Goal: Information Seeking & Learning: Check status

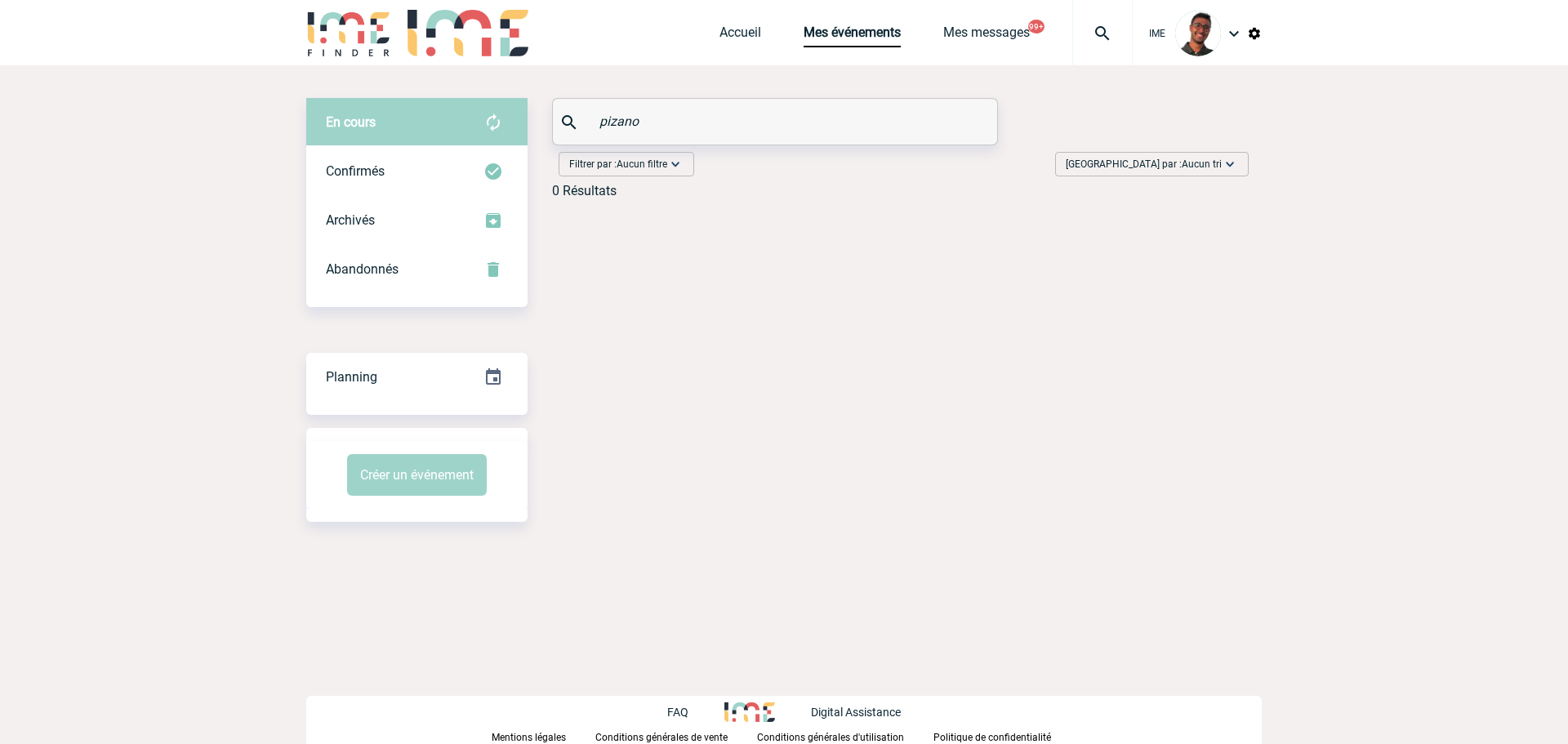
drag, startPoint x: 687, startPoint y: 117, endPoint x: 498, endPoint y: 138, distance: 190.2
click at [498, 138] on div "En cours En cours Confirmés Archivés Abandonnés En cours Confirmés Archivés Aba…" at bounding box center [784, 155] width 956 height 113
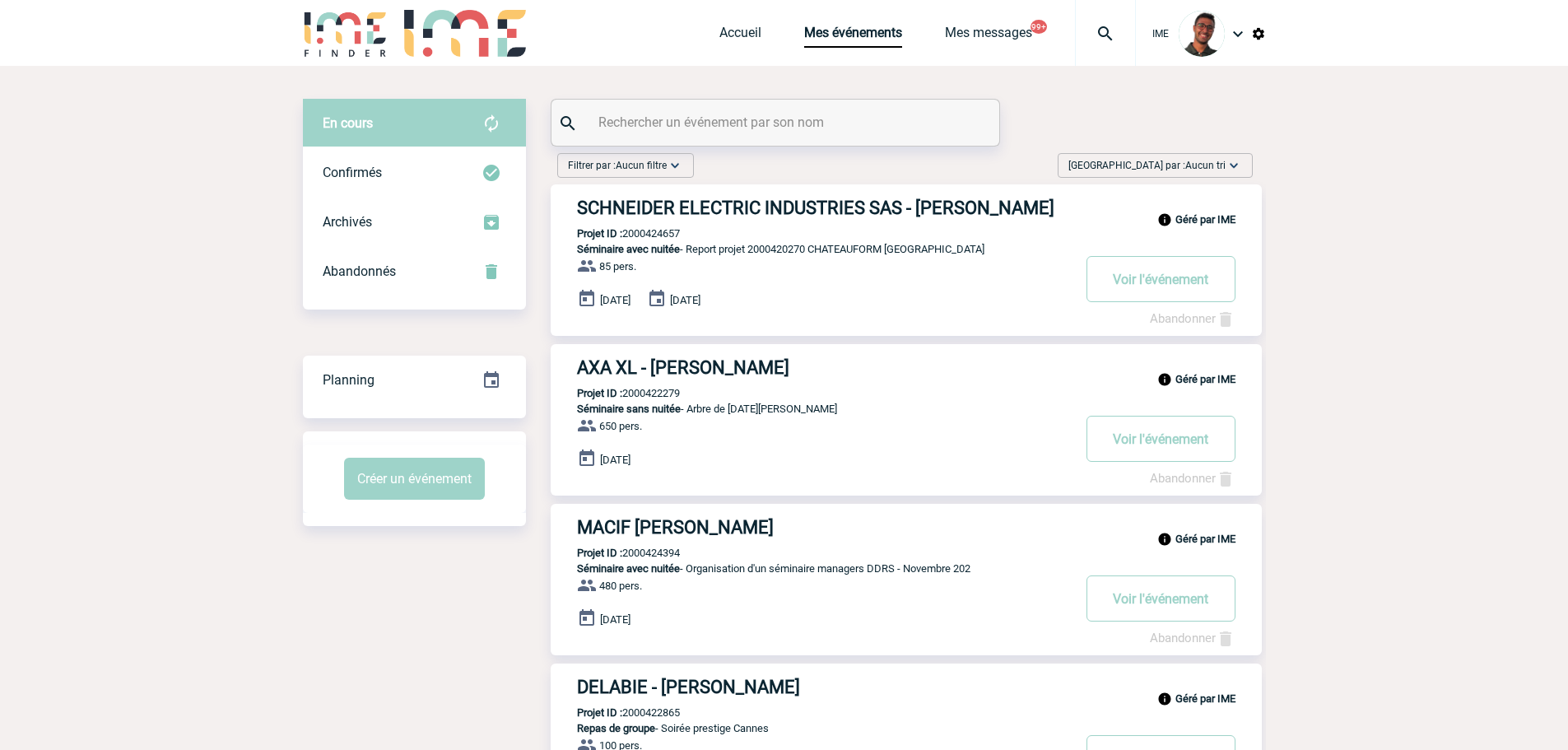
click at [748, 135] on div at bounding box center [776, 123] width 447 height 46
paste input "MARZBAN"
click at [748, 125] on input "MARZBAN" at bounding box center [777, 122] width 367 height 24
click at [488, 175] on img at bounding box center [491, 173] width 20 height 20
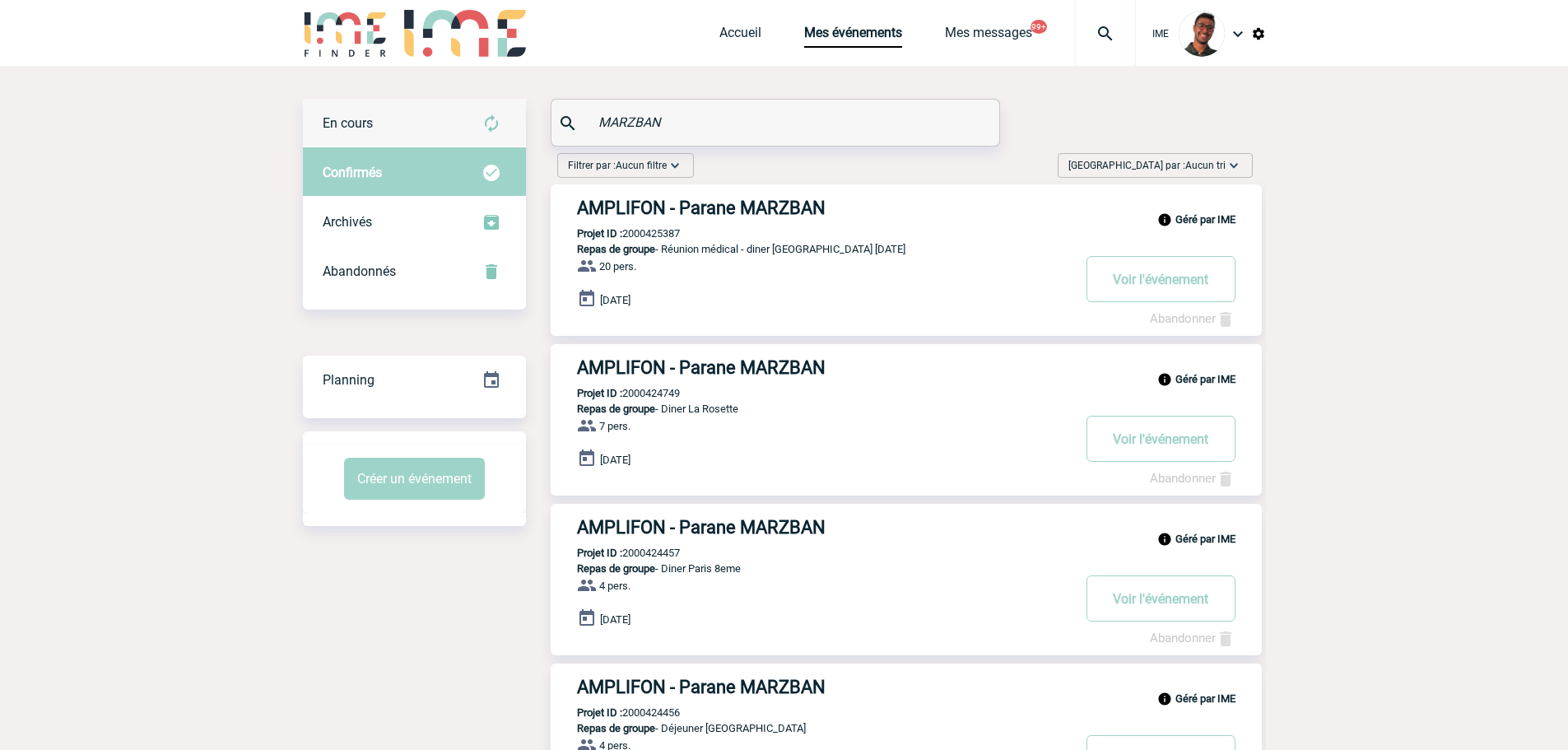
click at [494, 126] on img at bounding box center [491, 123] width 20 height 20
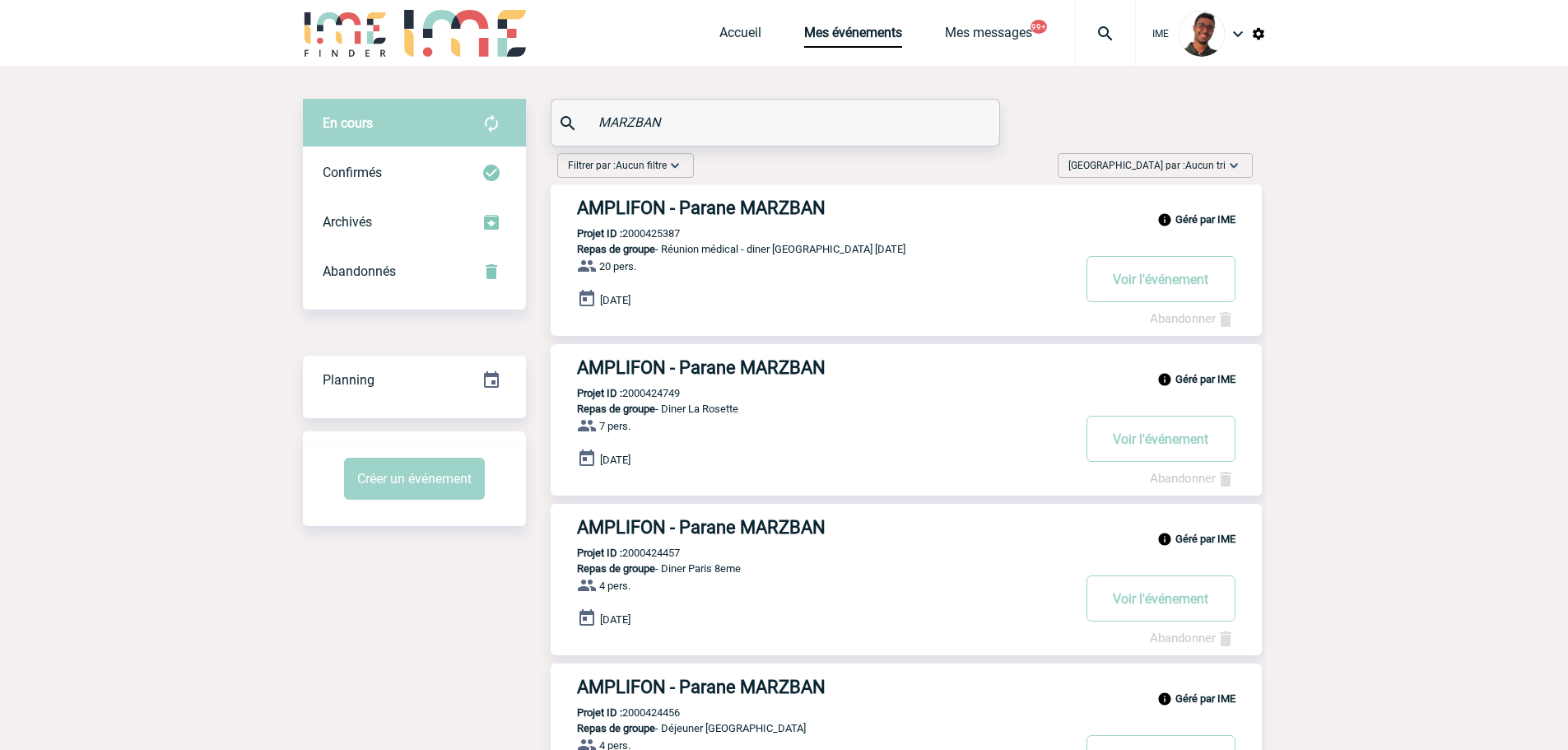
drag, startPoint x: 743, startPoint y: 115, endPoint x: 506, endPoint y: 80, distance: 239.6
paste input "COSTES"
type input "COSTES"
click at [463, 174] on div "Confirmés" at bounding box center [414, 173] width 223 height 49
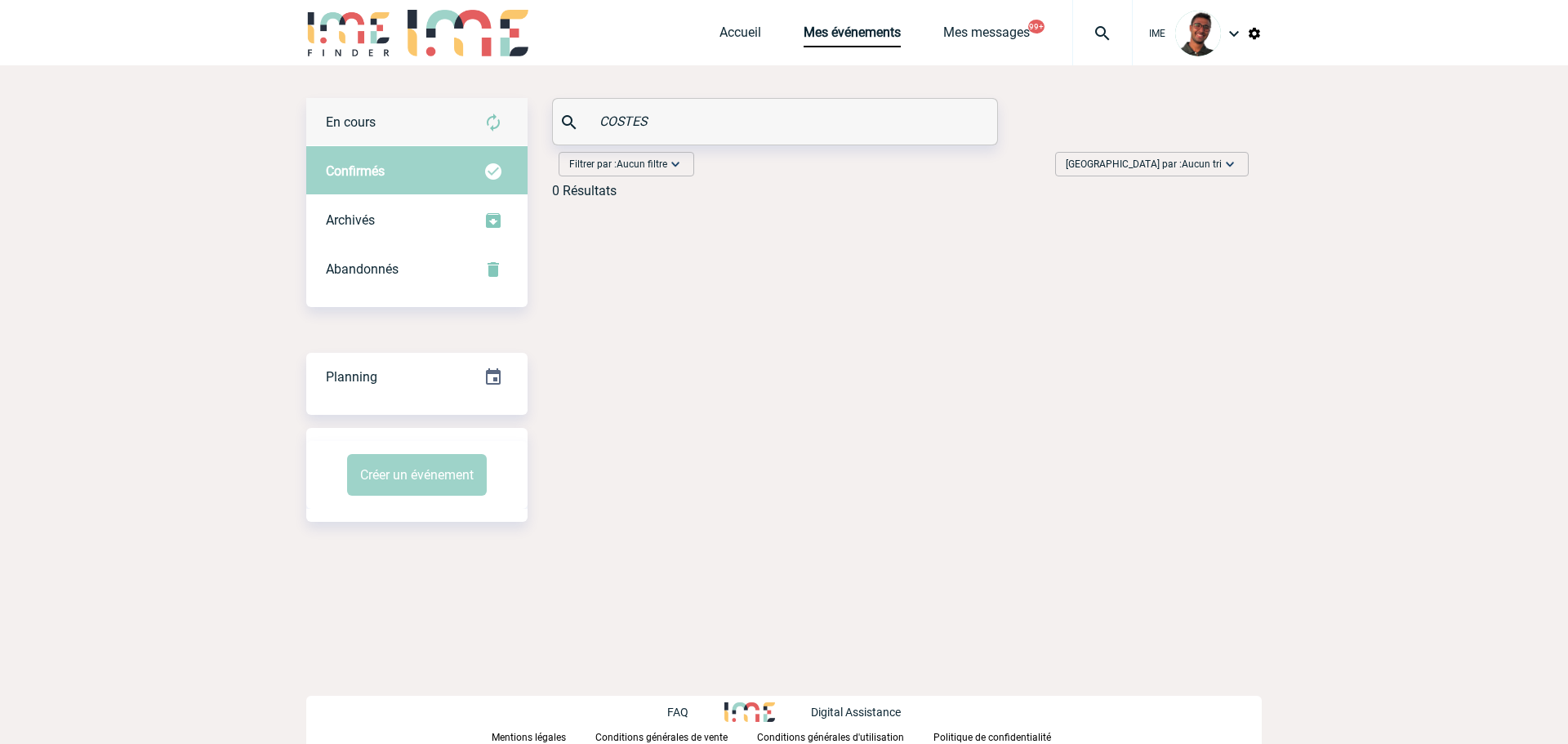
click at [495, 121] on img at bounding box center [493, 122] width 20 height 20
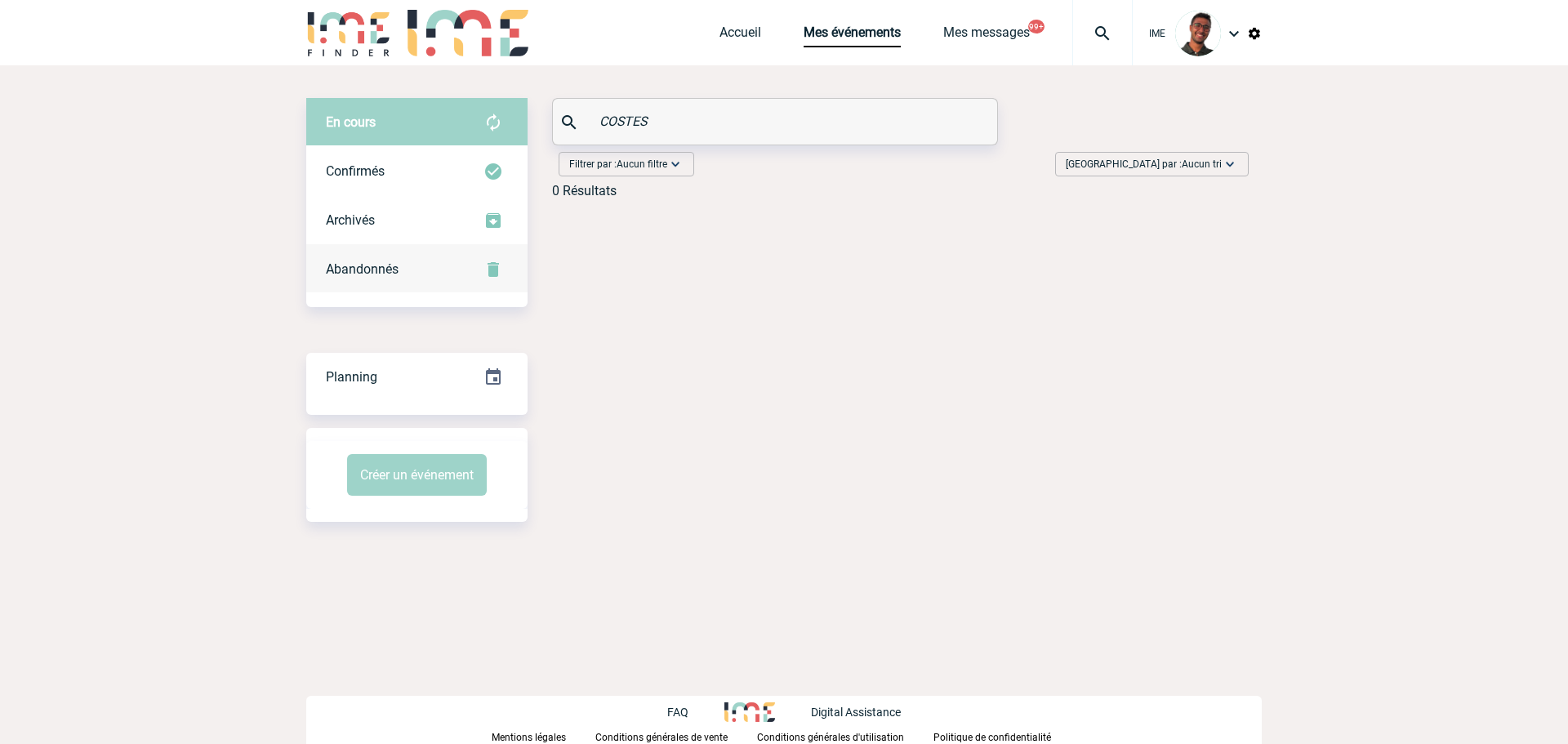
click at [469, 269] on div "Abandonnés" at bounding box center [417, 269] width 221 height 49
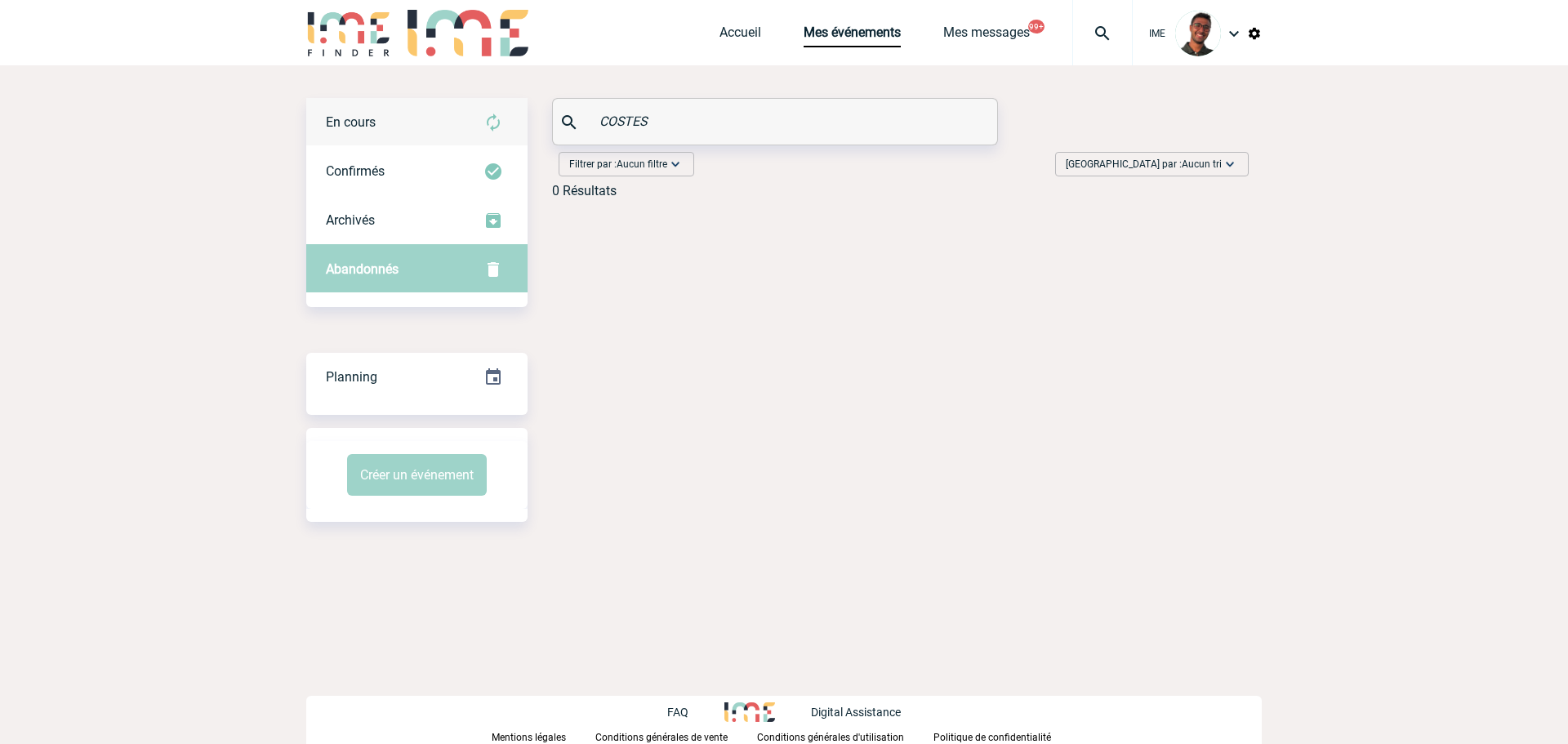
click at [479, 130] on div "En cours" at bounding box center [417, 123] width 221 height 49
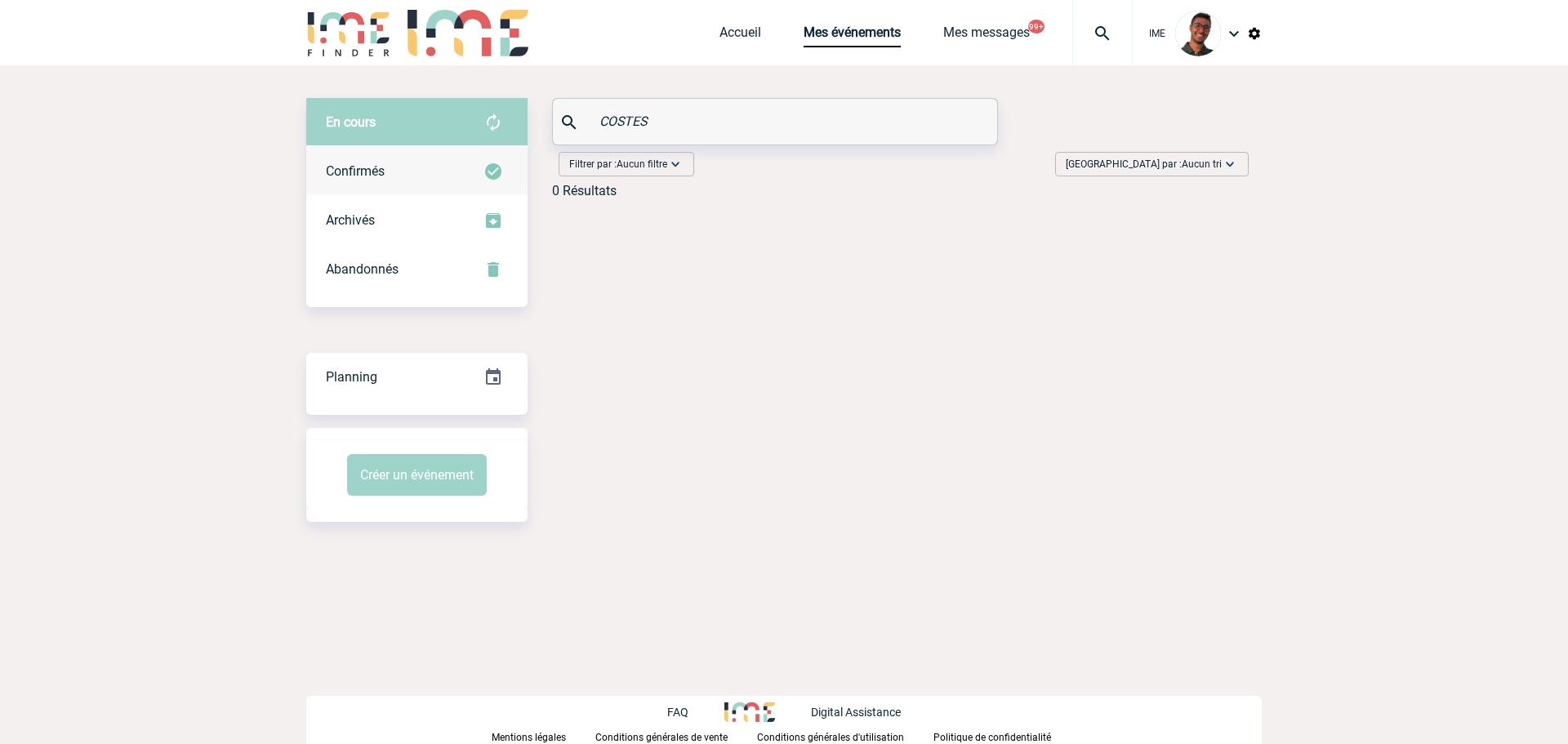
click at [464, 185] on div "Confirmés" at bounding box center [417, 171] width 221 height 49
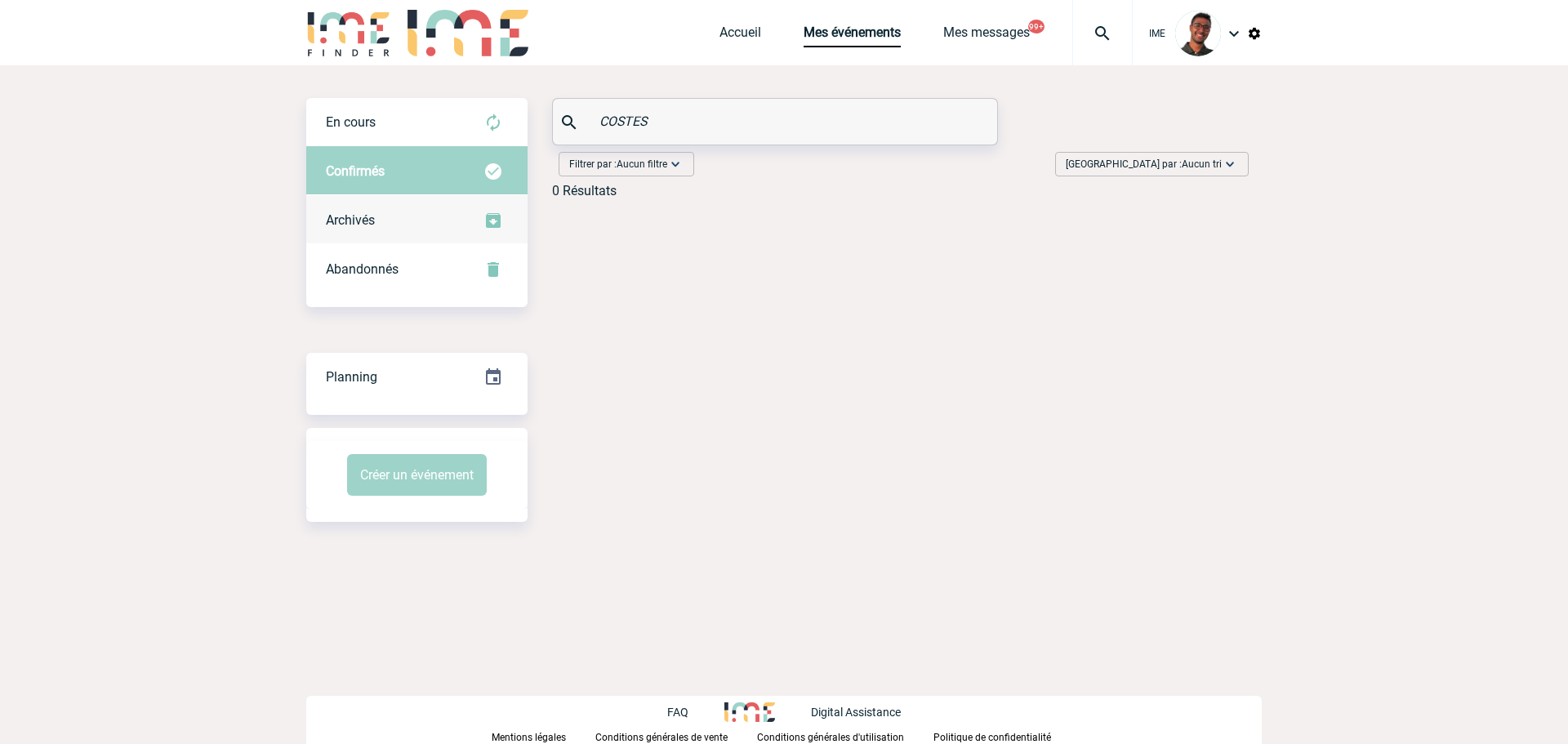
click at [455, 225] on div "Archivés" at bounding box center [417, 220] width 221 height 49
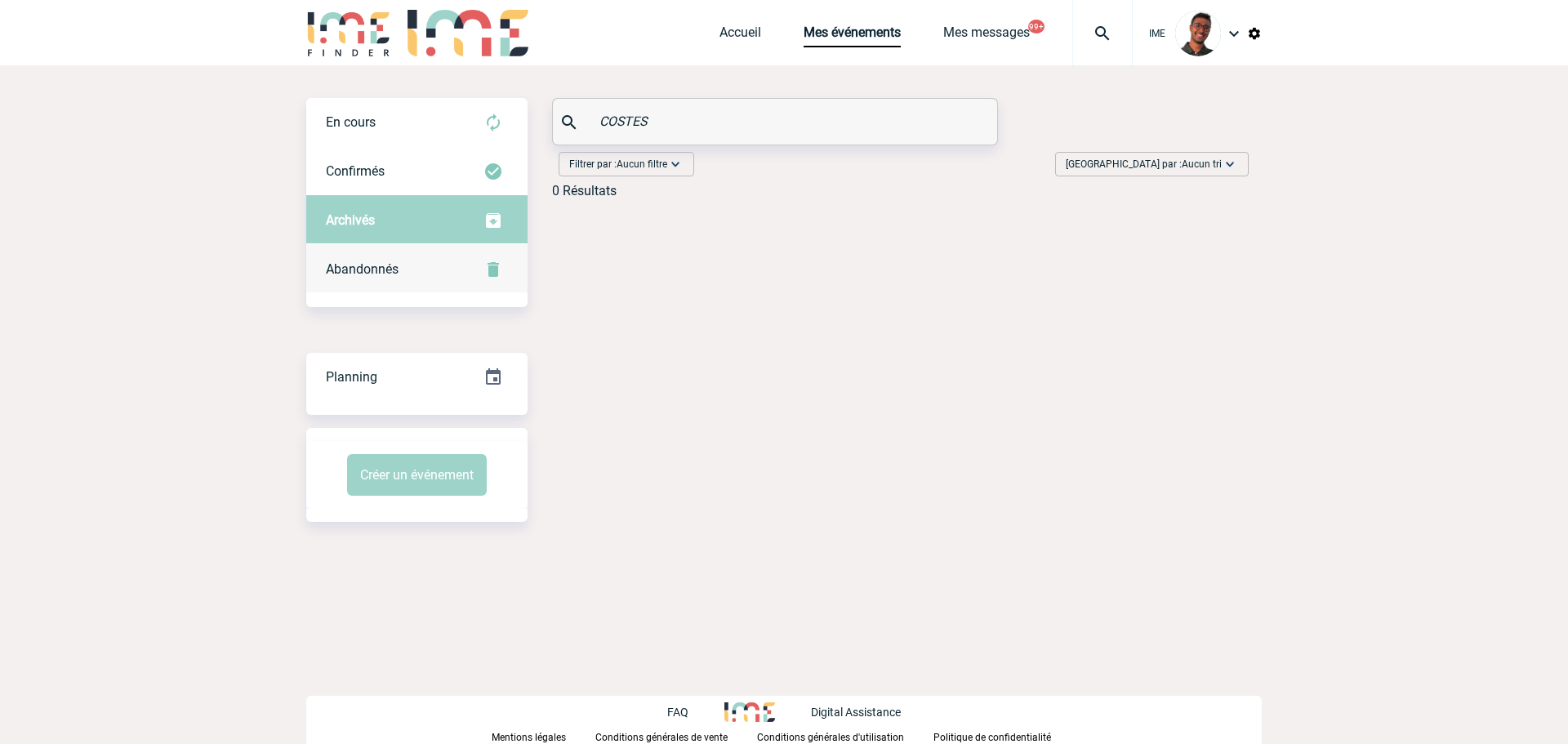
click at [448, 265] on div "Abandonnés" at bounding box center [417, 269] width 221 height 49
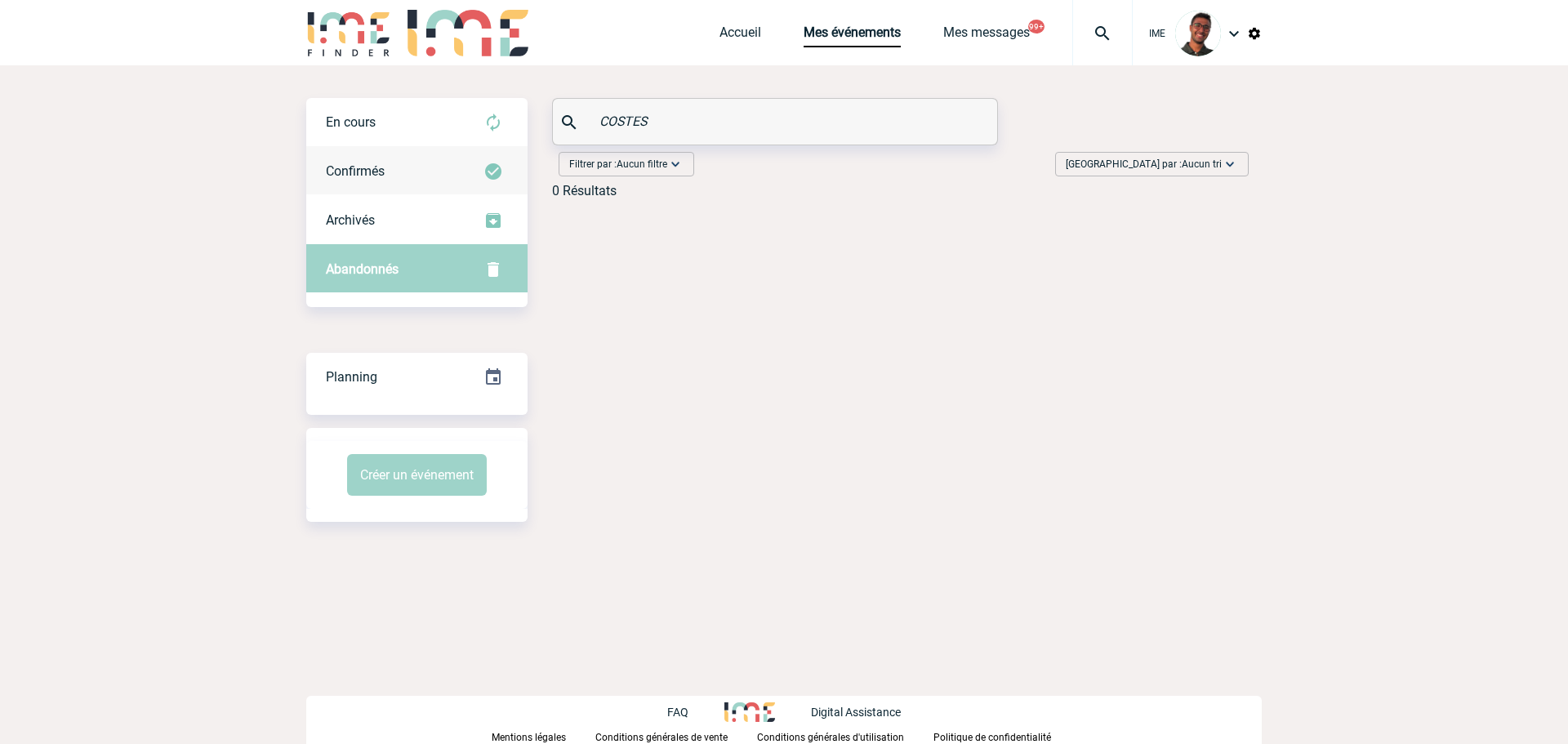
click at [445, 146] on link "Confirmés" at bounding box center [417, 170] width 221 height 48
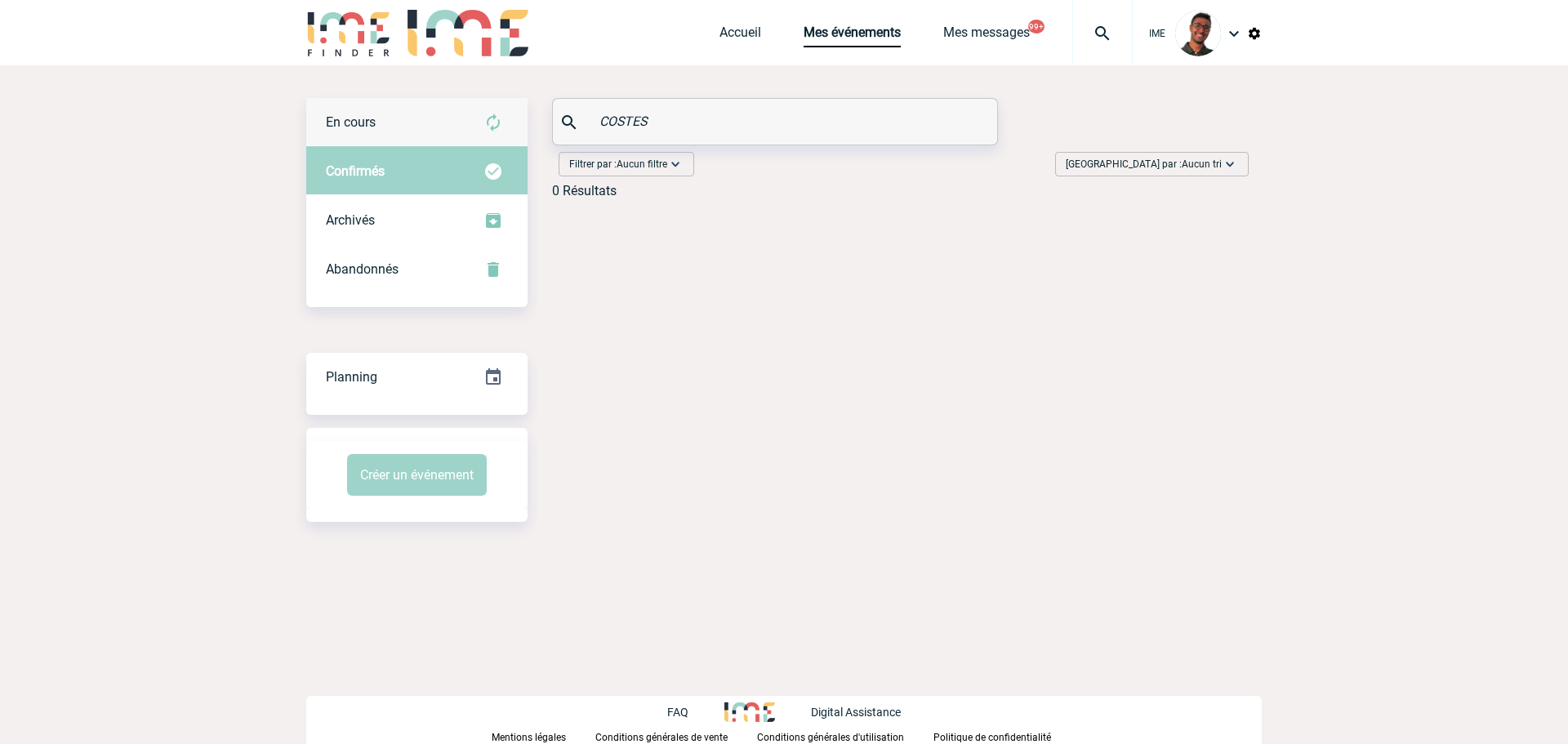
click at [451, 122] on div "En cours" at bounding box center [417, 123] width 221 height 49
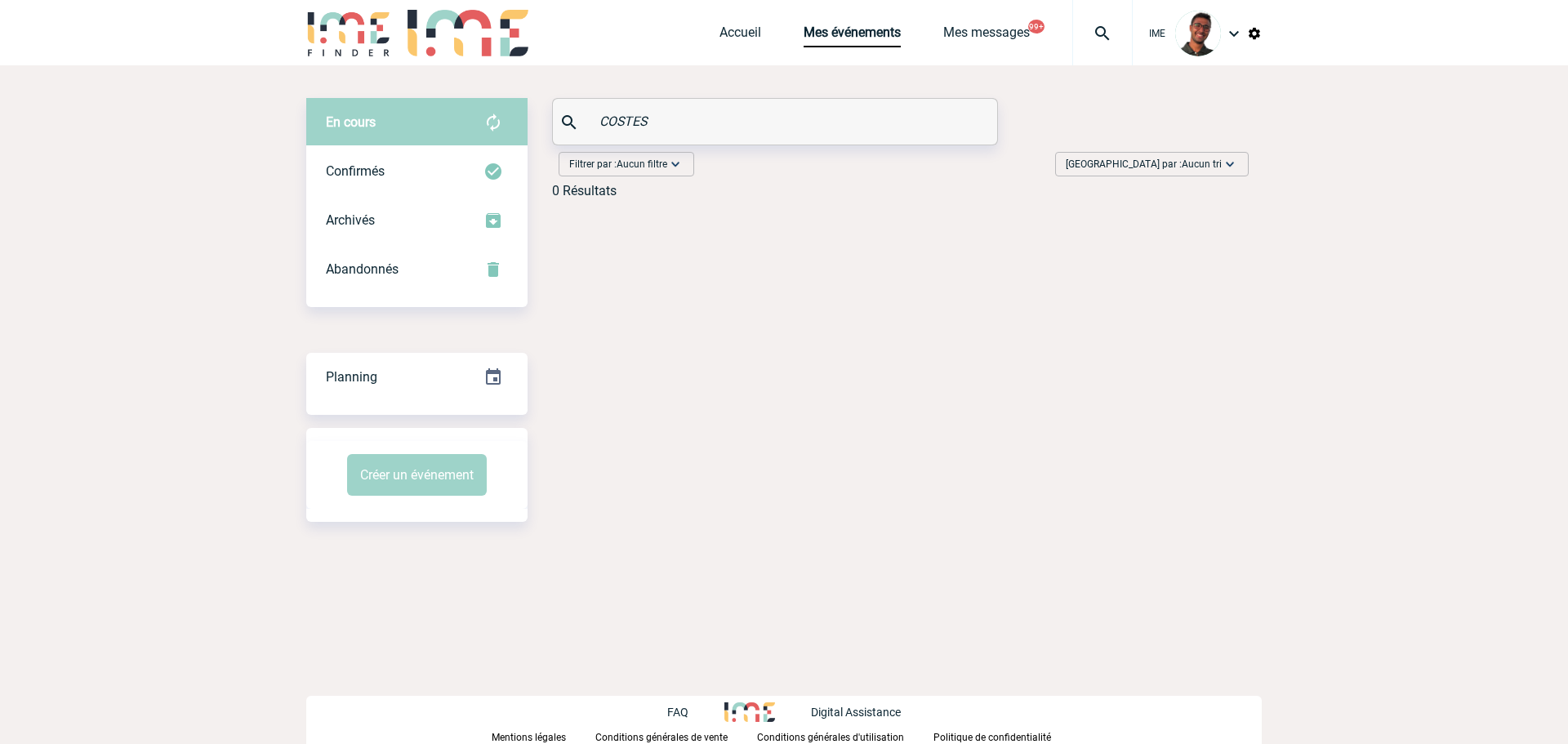
drag, startPoint x: 659, startPoint y: 129, endPoint x: 530, endPoint y: 130, distance: 129.0
click at [530, 130] on div "En cours En cours Confirmés Archivés Abandonnés En cours Confirmés Archivés Aba…" at bounding box center [784, 155] width 956 height 113
